Goal: Communication & Community: Answer question/provide support

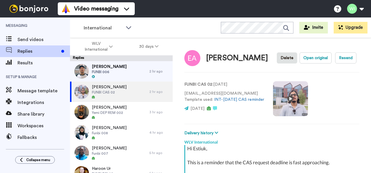
scroll to position [196, 0]
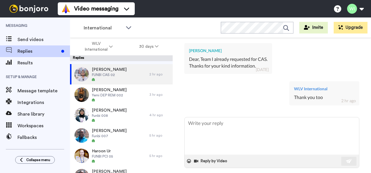
type textarea "x"
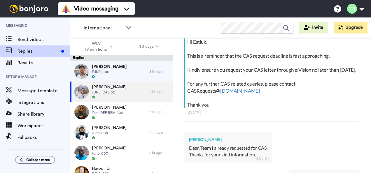
scroll to position [205, 0]
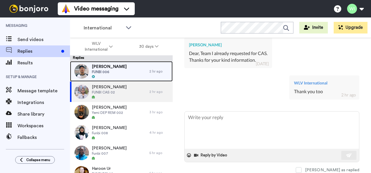
click at [105, 63] on div "[PERSON_NAME] FUNBI 006" at bounding box center [109, 71] width 79 height 20
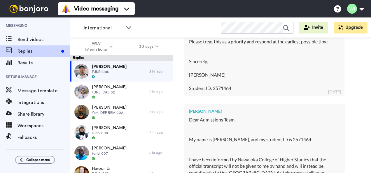
scroll to position [5345, 0]
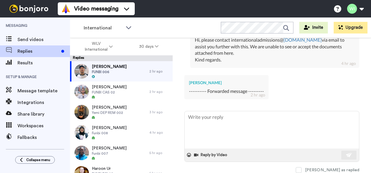
click at [299, 76] on div "[PERSON_NAME] ---------- Forwarded message --------- 2 hr ago" at bounding box center [272, 87] width 175 height 32
click at [302, 168] on span at bounding box center [299, 171] width 6 height 6
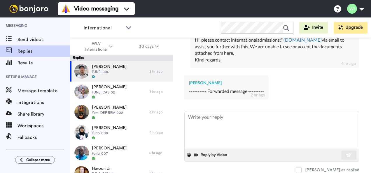
type textarea "x"
